Goal: Information Seeking & Learning: Understand process/instructions

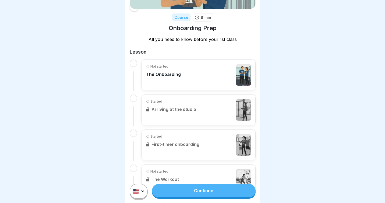
scroll to position [73, 0]
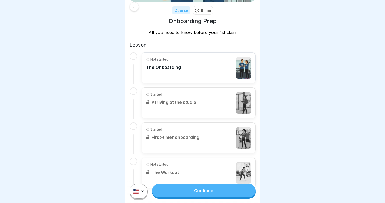
click at [189, 193] on link "Continue" at bounding box center [203, 190] width 103 height 13
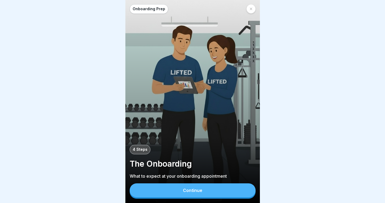
click at [199, 193] on button "Continue" at bounding box center [193, 190] width 126 height 14
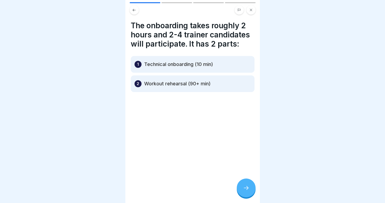
click at [247, 192] on div at bounding box center [246, 187] width 19 height 19
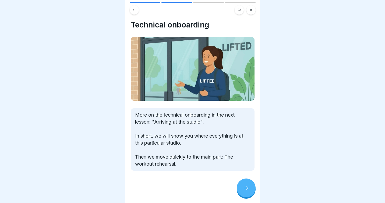
scroll to position [4, 0]
click at [252, 187] on div at bounding box center [246, 187] width 19 height 19
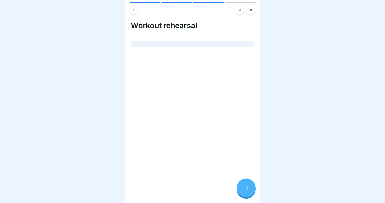
click at [252, 187] on div at bounding box center [246, 187] width 19 height 19
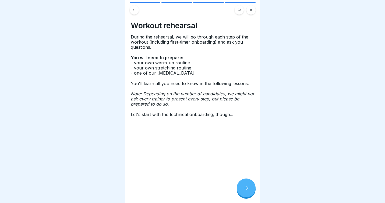
click at [246, 190] on icon at bounding box center [246, 187] width 6 height 6
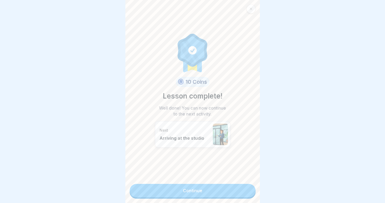
click at [213, 189] on link "Continue" at bounding box center [193, 190] width 126 height 13
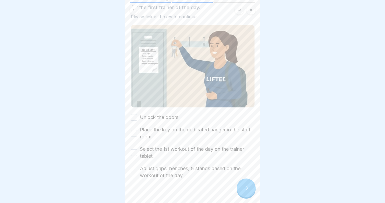
scroll to position [30, 0]
click at [244, 190] on icon at bounding box center [246, 187] width 6 height 6
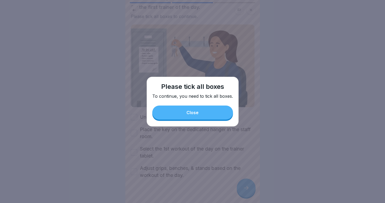
click at [205, 115] on button "Close" at bounding box center [192, 112] width 81 height 14
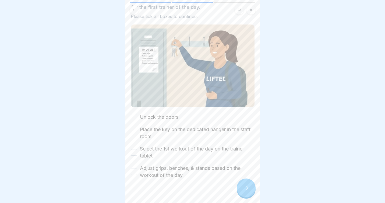
click at [131, 118] on button "Unlock the doors." at bounding box center [134, 117] width 6 height 6
click at [134, 133] on button "Place the key on the dedicated hanger in the staff room." at bounding box center [134, 133] width 6 height 6
click at [135, 153] on button "Select the 1st workout of the day on the trainer tablet." at bounding box center [134, 152] width 6 height 6
click at [134, 169] on button "Adjust grips, benches, & stands based on the workout of the day." at bounding box center [134, 171] width 6 height 6
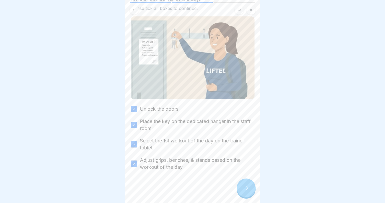
click at [245, 188] on icon at bounding box center [246, 187] width 6 height 6
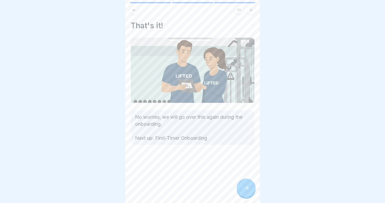
click at [240, 193] on div at bounding box center [246, 187] width 19 height 19
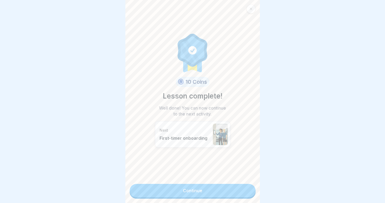
click at [215, 185] on link "Continue" at bounding box center [193, 190] width 126 height 13
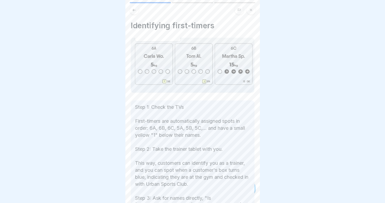
click at [216, 191] on div "Identifying first-timers Step 1: Check the TVs First-timers are automatically a…" at bounding box center [192, 101] width 134 height 203
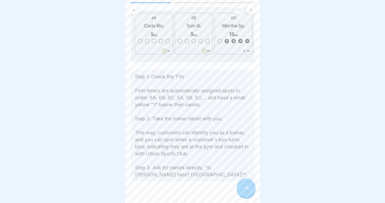
scroll to position [31, 0]
click at [245, 193] on div at bounding box center [246, 187] width 19 height 19
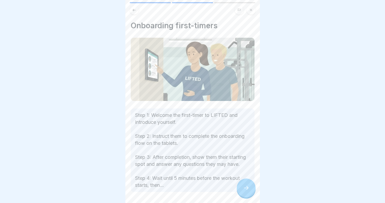
click at [134, 12] on icon at bounding box center [134, 10] width 4 height 4
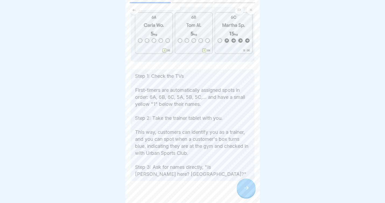
click at [134, 12] on icon at bounding box center [134, 10] width 4 height 4
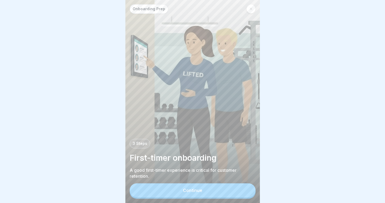
click at [226, 189] on button "Continue" at bounding box center [193, 190] width 126 height 14
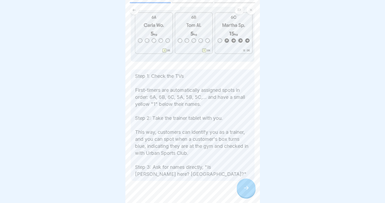
click at [245, 182] on div at bounding box center [246, 187] width 19 height 19
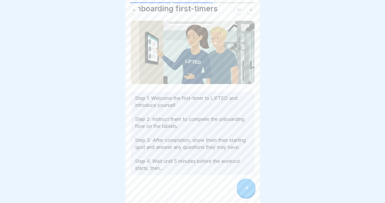
scroll to position [19, 0]
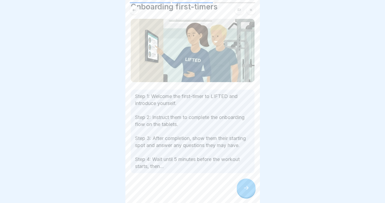
click at [243, 185] on div at bounding box center [246, 187] width 19 height 19
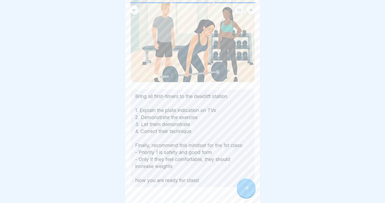
scroll to position [49, 0]
click at [244, 190] on icon at bounding box center [246, 187] width 6 height 6
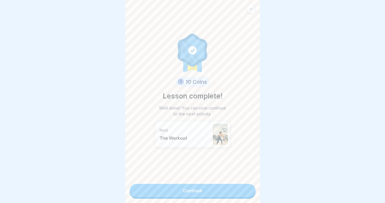
click at [236, 193] on link "Continue" at bounding box center [193, 190] width 126 height 13
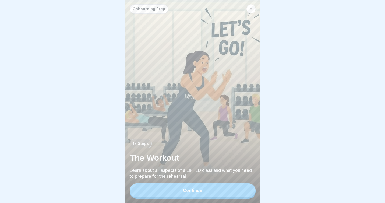
click at [229, 187] on button "Continue" at bounding box center [193, 190] width 126 height 14
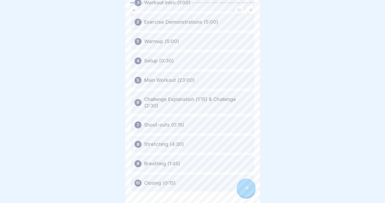
scroll to position [43, 0]
click at [189, 123] on div "7 Shout-outs (0:15)" at bounding box center [193, 125] width 124 height 17
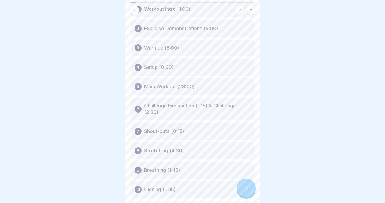
scroll to position [64, 0]
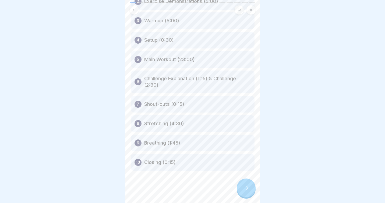
click at [247, 187] on icon at bounding box center [246, 187] width 6 height 6
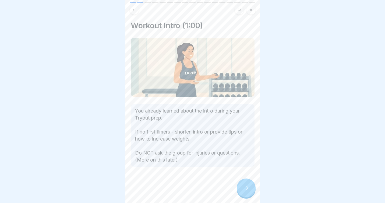
click at [236, 132] on p "You already learned about the intro during your Tryout prep. If no first timers…" at bounding box center [192, 135] width 115 height 56
click at [246, 189] on icon at bounding box center [246, 187] width 6 height 6
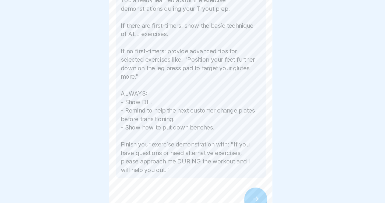
scroll to position [117, 0]
click at [161, 105] on p "You already learned about the exercise demonstrations during your Tryout prep. …" at bounding box center [192, 93] width 115 height 147
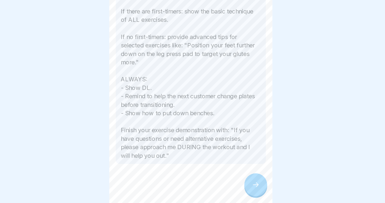
click at [247, 185] on div at bounding box center [246, 187] width 19 height 19
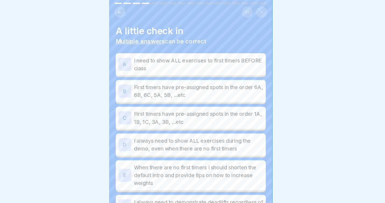
scroll to position [9, 0]
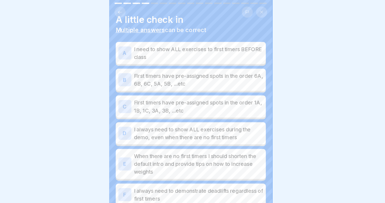
click at [183, 55] on div "A I need to show ALL exercises to first timers BEFORE class B First timers have…" at bounding box center [193, 103] width 124 height 135
click at [186, 70] on p "First timers have pre-assigned spots in the order 6A, 6B, 6C, 5A, 5B, ...etc" at bounding box center [199, 65] width 106 height 13
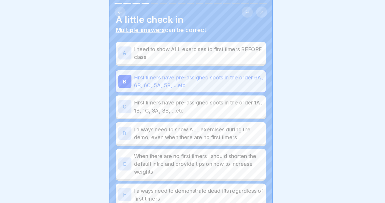
click at [188, 84] on p "First timers have pre-assigned spots in the order 1A, 1B, 1C, 3A, 3B, ...etc" at bounding box center [199, 87] width 106 height 13
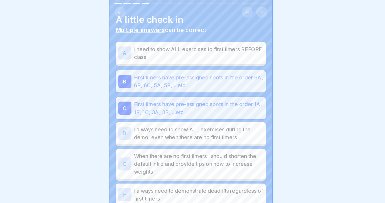
click at [186, 49] on div "A I need to show ALL exercises to first timers BEFORE class" at bounding box center [193, 43] width 124 height 18
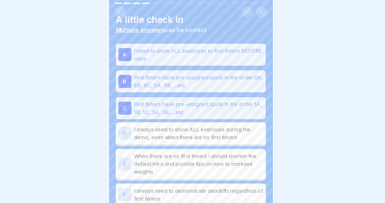
click at [187, 41] on p "I need to show ALL exercises to first timers BEFORE class" at bounding box center [199, 44] width 106 height 13
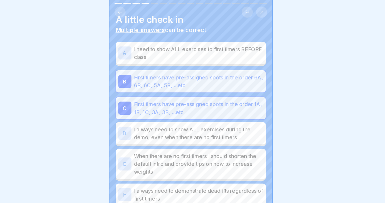
click at [192, 90] on p "First timers have pre-assigned spots in the order 1A, 1B, 1C, 3A, 3B, ...etc" at bounding box center [199, 89] width 106 height 13
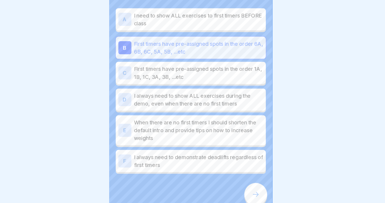
click at [193, 141] on p "When there are no first timers I should shorten the default intro and provide t…" at bounding box center [199, 134] width 106 height 19
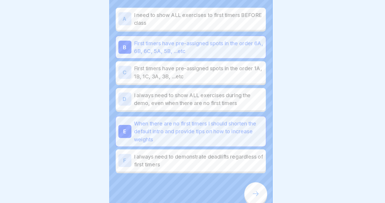
click at [193, 165] on p "I always need to demonstrate deadlifts regardless of first timers" at bounding box center [199, 160] width 106 height 13
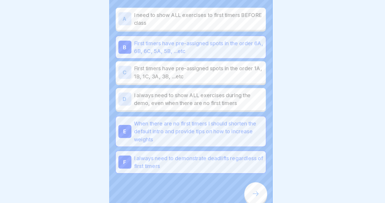
click at [251, 189] on div at bounding box center [246, 187] width 19 height 19
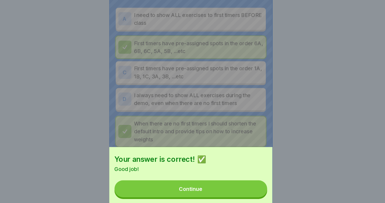
click at [225, 186] on button "Continue" at bounding box center [193, 184] width 126 height 14
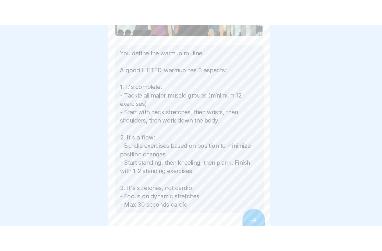
scroll to position [94, 0]
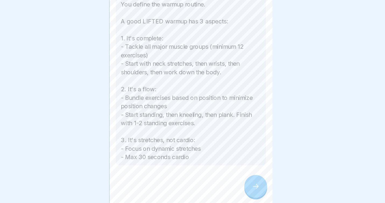
click at [246, 186] on icon at bounding box center [246, 187] width 6 height 6
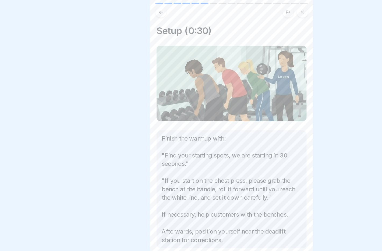
scroll to position [46, 0]
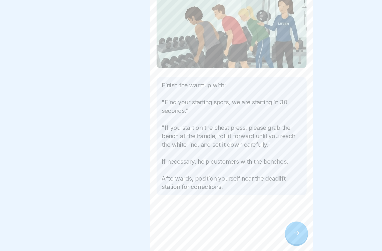
click at [248, 202] on div at bounding box center [244, 236] width 19 height 19
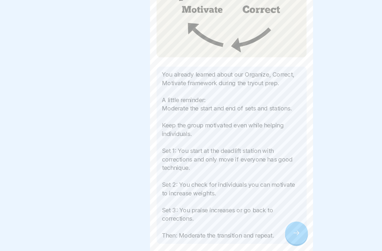
scroll to position [76, 0]
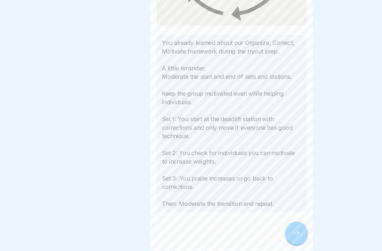
click at [244, 202] on icon at bounding box center [244, 236] width 6 height 6
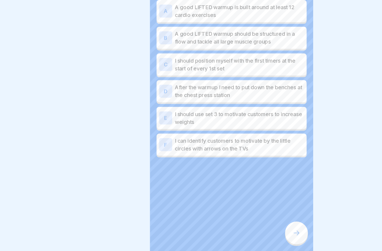
click at [246, 202] on div at bounding box center [244, 236] width 19 height 19
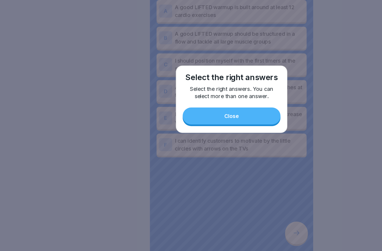
click at [212, 142] on button "Close" at bounding box center [191, 140] width 81 height 14
